Goal: Task Accomplishment & Management: Manage account settings

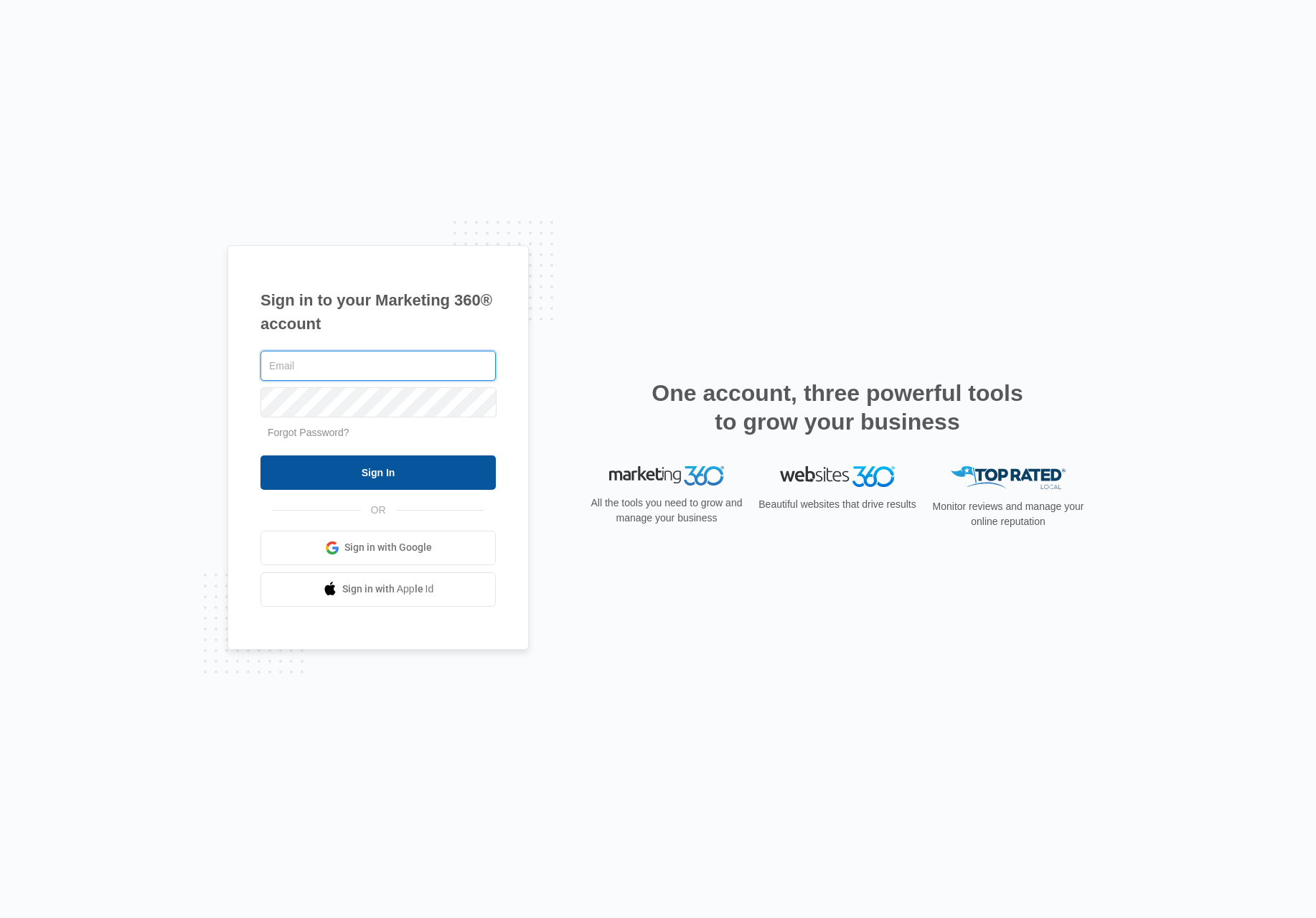
type input "[EMAIL_ADDRESS][DOMAIN_NAME]"
click at [403, 479] on input "Sign In" at bounding box center [378, 473] width 236 height 35
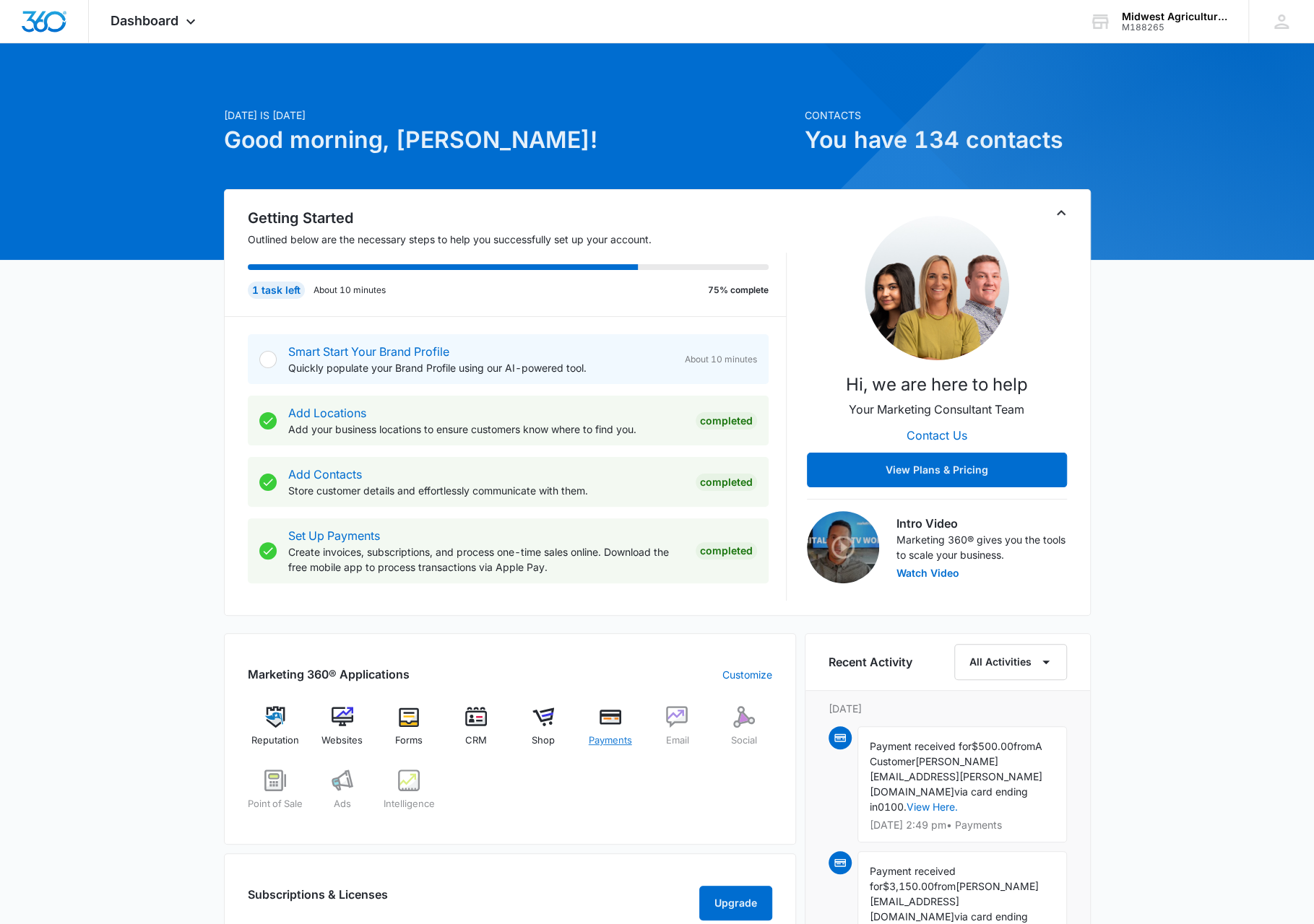
click at [597, 723] on div "Payments" at bounding box center [610, 732] width 56 height 52
